Goal: Find specific page/section: Find specific page/section

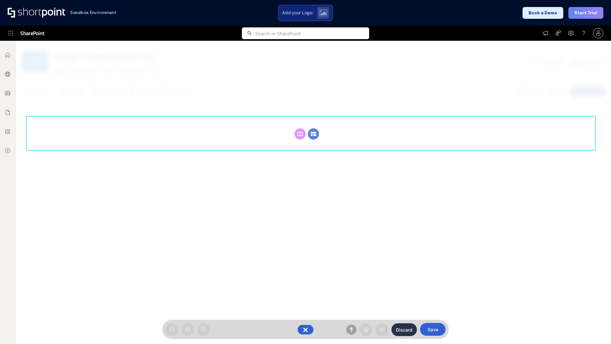
scroll to position [88, 0]
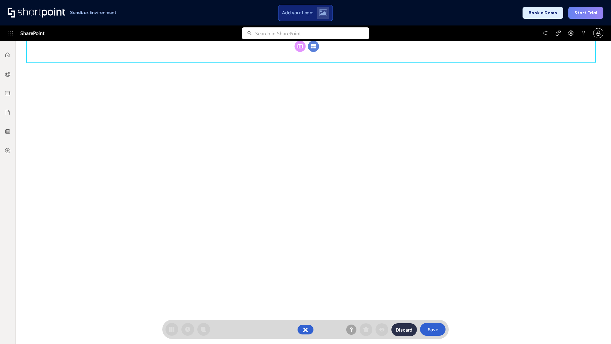
click at [313, 52] on circle at bounding box center [313, 46] width 11 height 11
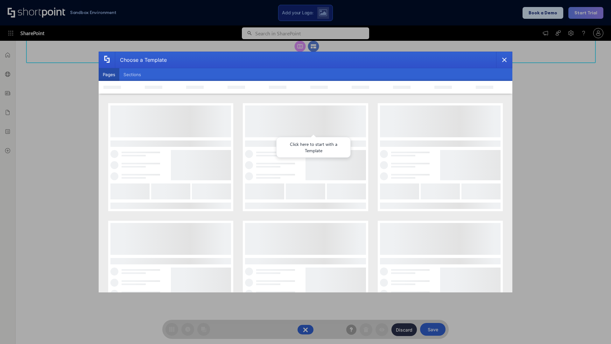
scroll to position [0, 0]
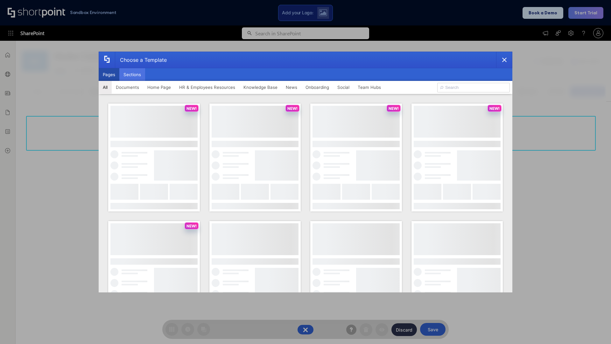
click at [132, 74] on button "Sections" at bounding box center [132, 74] width 26 height 13
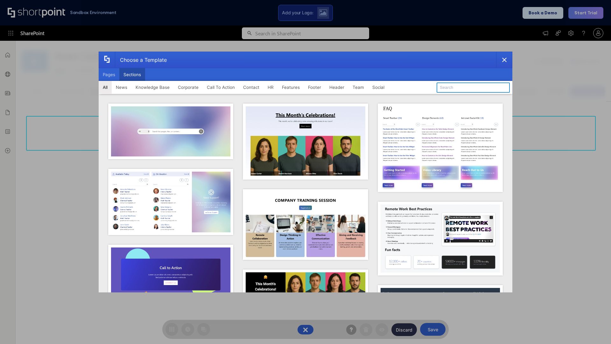
type input "Healthcare Events"
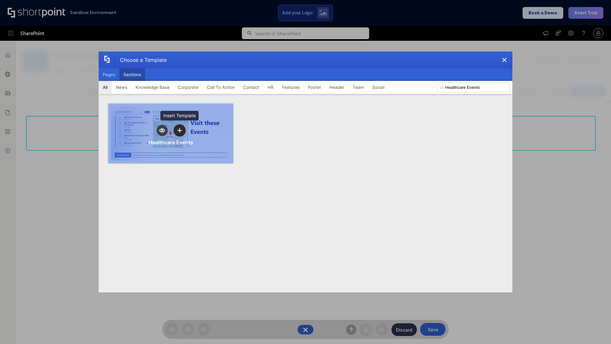
click at [179, 130] on icon "template selector" at bounding box center [179, 130] width 4 height 4
